Goal: Information Seeking & Learning: Learn about a topic

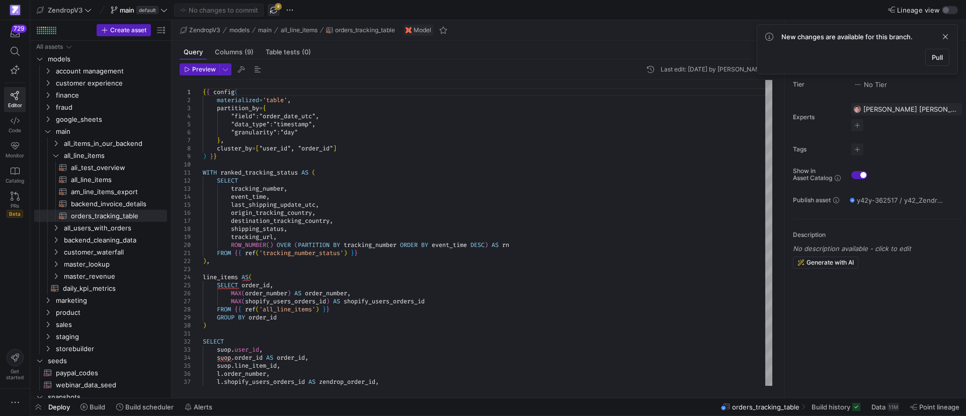
click at [277, 11] on span "button" at bounding box center [274, 10] width 12 height 12
click at [57, 157] on icon "Press SPACE to select this row." at bounding box center [55, 155] width 7 height 6
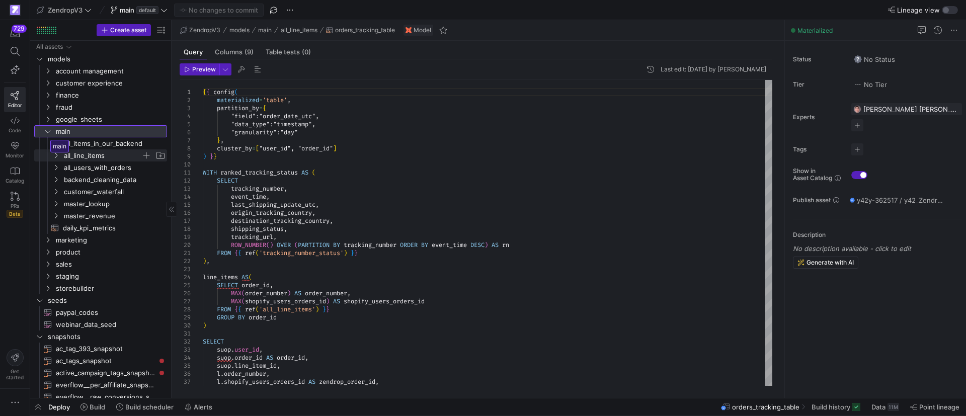
drag, startPoint x: 46, startPoint y: 129, endPoint x: 50, endPoint y: 148, distance: 20.0
click at [50, 148] on div "All assets models account management customer experience finance fraud google_s…" at bounding box center [100, 415] width 133 height 749
click at [56, 155] on icon "Press SPACE to select this row." at bounding box center [55, 155] width 7 height 6
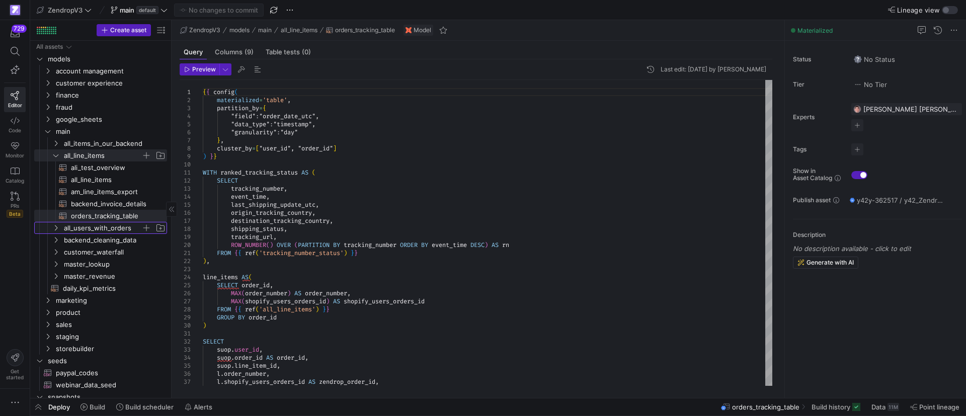
click at [57, 230] on icon "Press SPACE to select this row." at bounding box center [55, 228] width 7 height 6
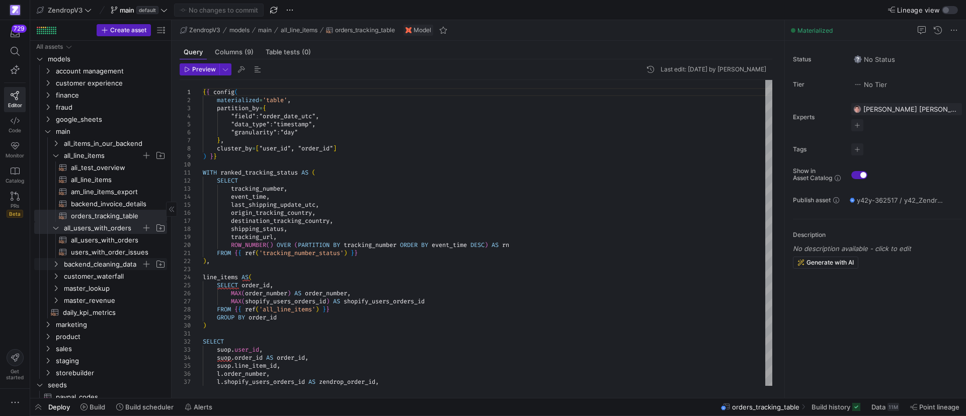
click at [58, 264] on icon "Press SPACE to select this row." at bounding box center [55, 264] width 7 height 6
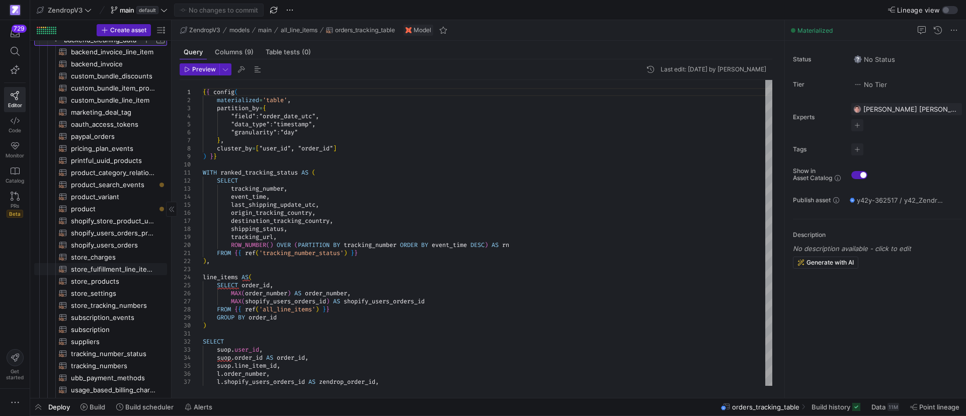
scroll to position [226, 0]
click at [96, 209] on span "product​​​​​​​​​​" at bounding box center [113, 207] width 85 height 12
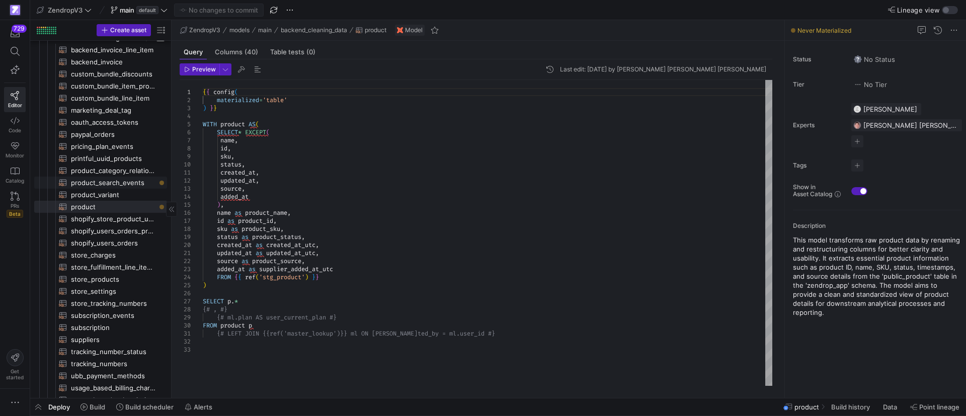
click at [134, 177] on link "product_search_events​​​​​​​​​​" at bounding box center [100, 183] width 133 height 12
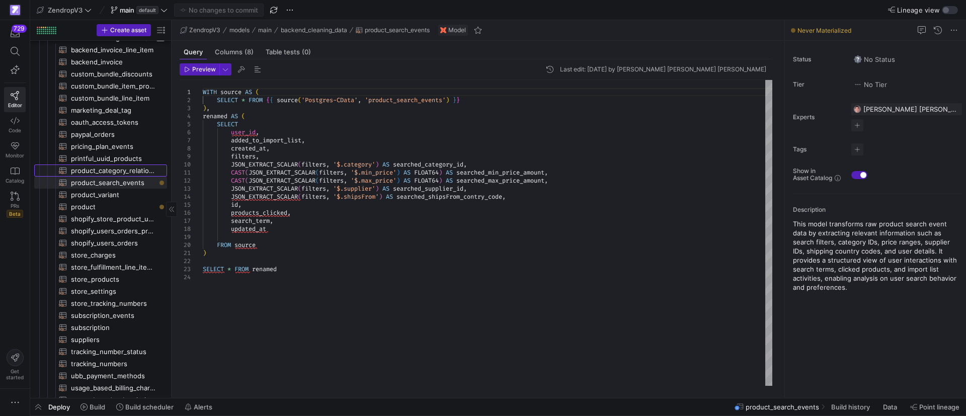
click at [133, 171] on span "product_category_relations​​​​​​​​​​" at bounding box center [113, 171] width 85 height 12
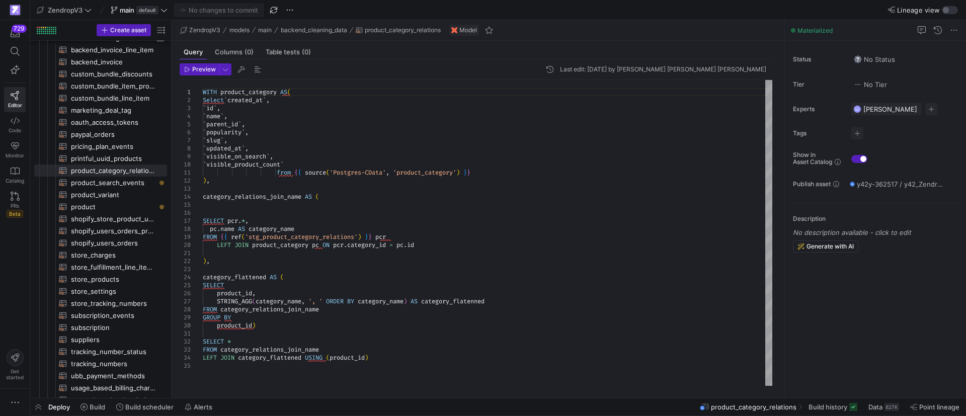
type textarea "), category_flattened AS ( SELECT product_id, STRING_AGG(category_name, ', ' OR…"
click at [531, 301] on div "WITH product_category AS ( Select ` created_at ` , ` id ` , ` name ` , ` parent…" at bounding box center [488, 233] width 570 height 306
drag, startPoint x: 364, startPoint y: 30, endPoint x: 480, endPoint y: 175, distance: 186.1
click at [477, 172] on as-split-area "ZendropV3 models main backend_cleaning_data product_category_relations Model Qu…" at bounding box center [478, 209] width 613 height 378
click at [264, 289] on div "WITH product_category AS ( Select ` created_at ` , ` id ` , ` name ` , ` parent…" at bounding box center [488, 233] width 570 height 306
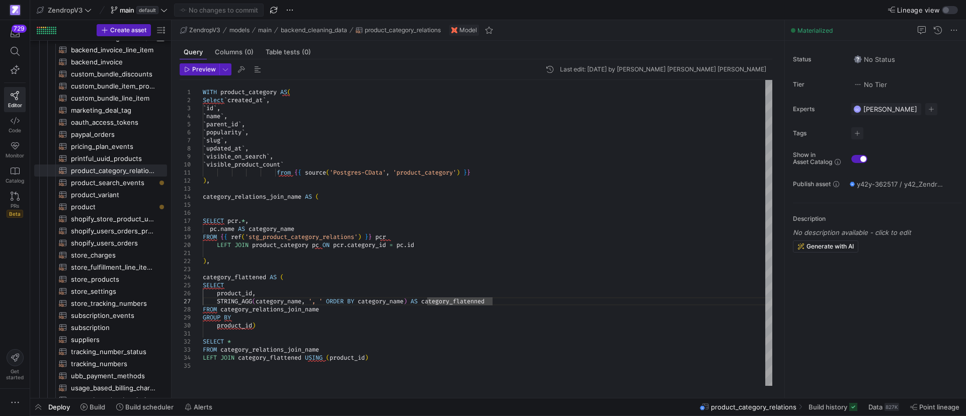
scroll to position [0, 289]
click at [554, 299] on div "WITH product_category AS ( Select ` created_at ` , ` id ` , ` name ` , ` parent…" at bounding box center [488, 233] width 570 height 306
click at [836, 412] on span at bounding box center [832, 407] width 57 height 16
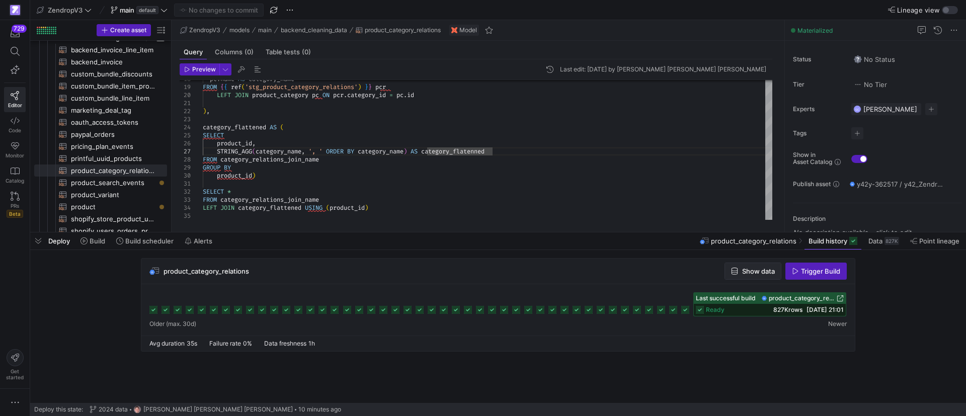
click at [743, 270] on span "Show data" at bounding box center [758, 271] width 33 height 8
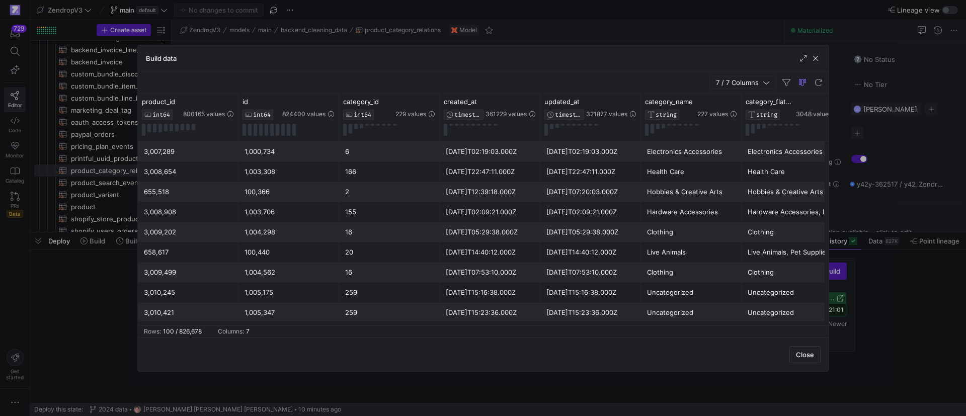
scroll to position [0, 21]
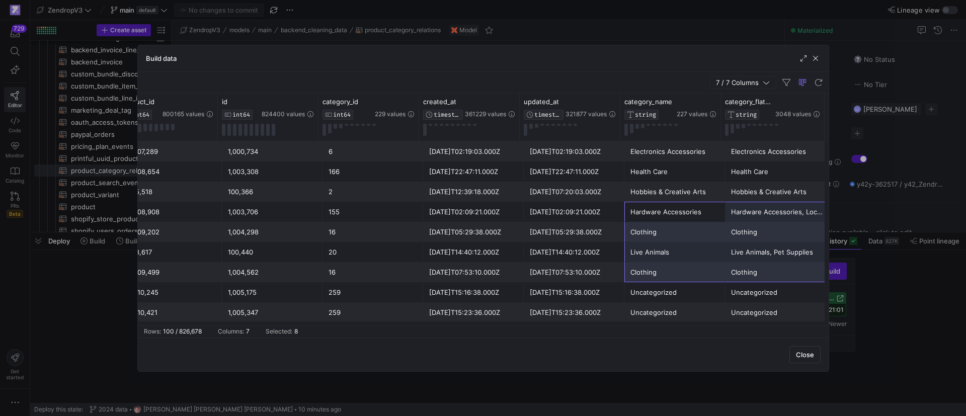
drag, startPoint x: 701, startPoint y: 215, endPoint x: 784, endPoint y: 273, distance: 101.2
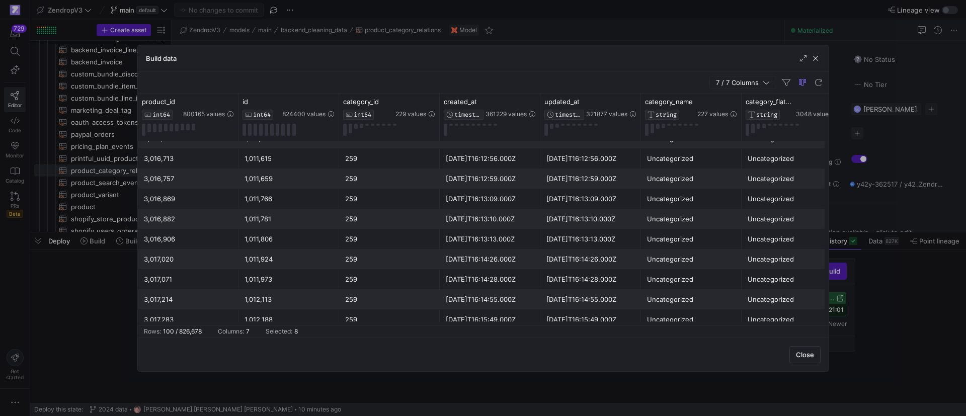
scroll to position [0, 0]
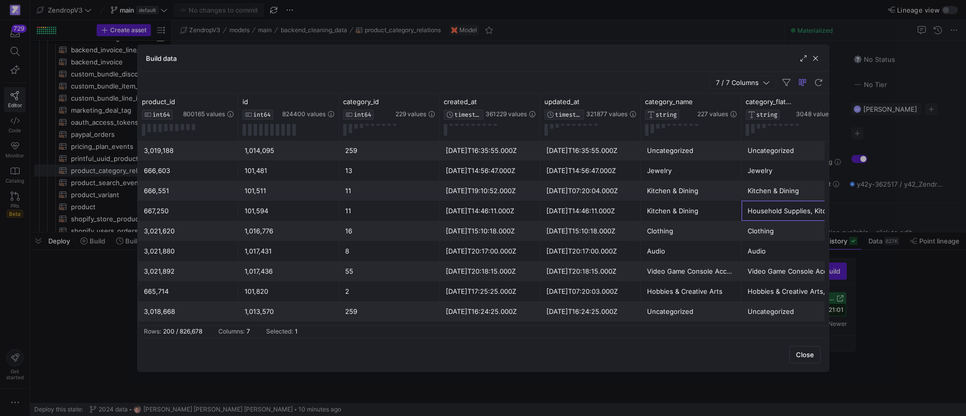
drag, startPoint x: 771, startPoint y: 211, endPoint x: 768, endPoint y: 202, distance: 9.7
click at [768, 202] on div "Household Supplies, Kitchen & Dining, Kitchen & Dining, Outdoor Recreation" at bounding box center [794, 211] width 92 height 20
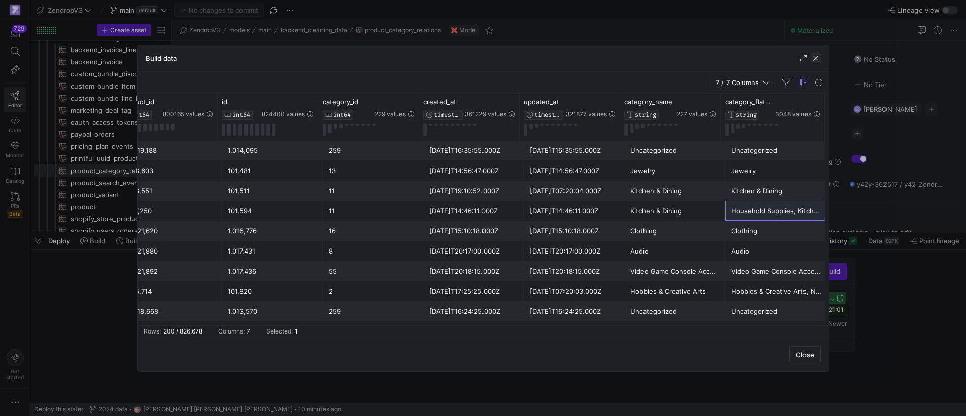
click at [816, 57] on span "button" at bounding box center [816, 58] width 10 height 10
